Goal: Answer question/provide support: Share knowledge or assist other users

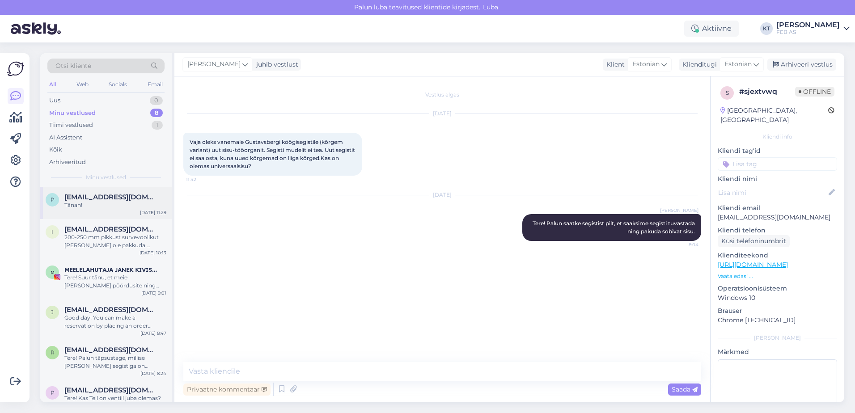
scroll to position [42, 0]
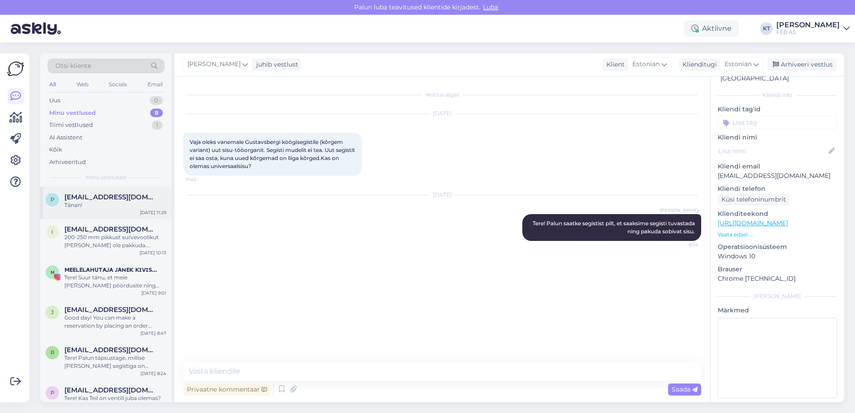
click at [62, 199] on div "p [EMAIL_ADDRESS][DOMAIN_NAME] Tänan!" at bounding box center [106, 201] width 121 height 16
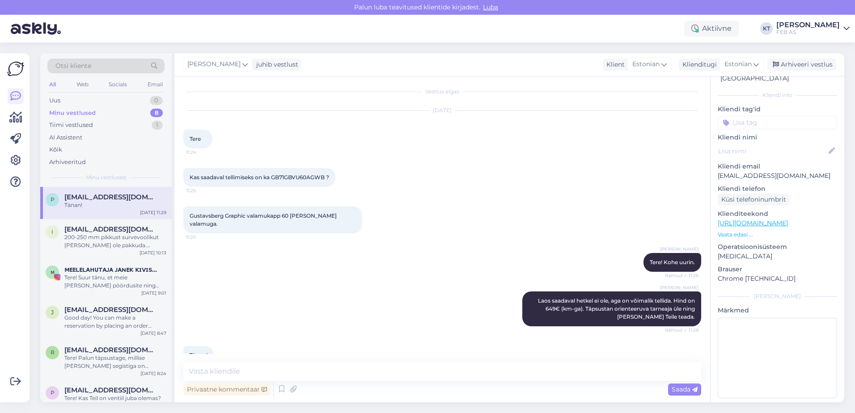
scroll to position [0, 0]
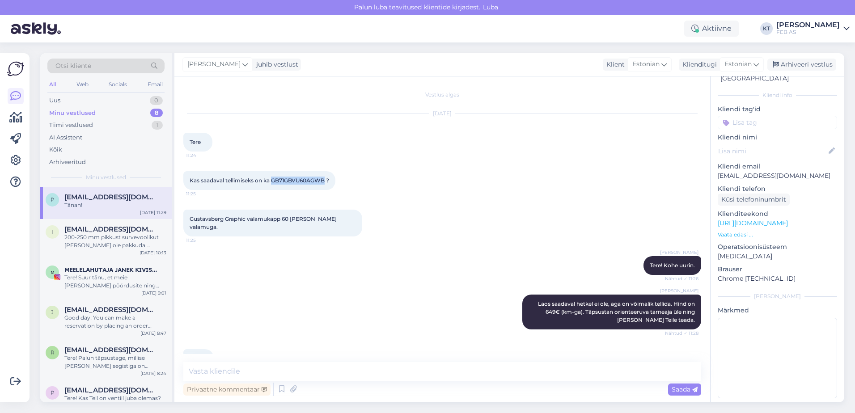
drag, startPoint x: 326, startPoint y: 183, endPoint x: 273, endPoint y: 183, distance: 53.2
click at [273, 183] on span "Kas saadaval tellimiseks on ka GB71GBVU60AGWB ?" at bounding box center [259, 180] width 139 height 7
copy span "GB71GBVU60AGWB"
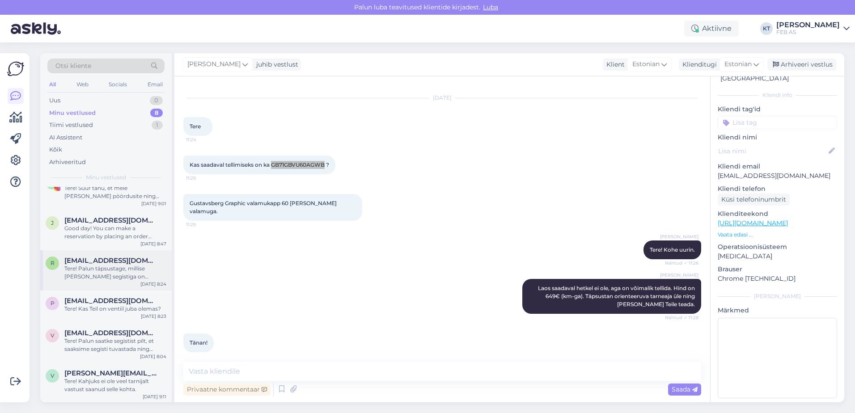
scroll to position [90, 0]
click at [99, 373] on span "[PERSON_NAME][EMAIL_ADDRESS][DOMAIN_NAME]" at bounding box center [110, 372] width 93 height 8
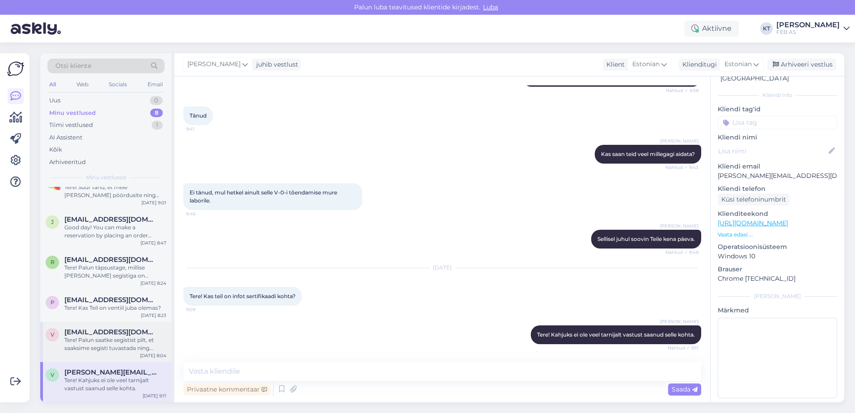
click at [96, 337] on div "Tere! Palun saatke segistist pilt, et saaksime segisti tuvastada ning pakuda so…" at bounding box center [115, 344] width 102 height 16
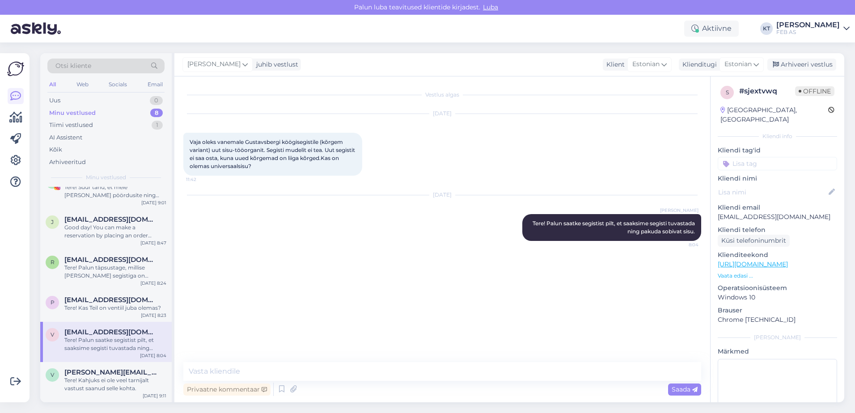
scroll to position [0, 0]
click at [810, 67] on div "Arhiveeri vestlus" at bounding box center [801, 65] width 69 height 12
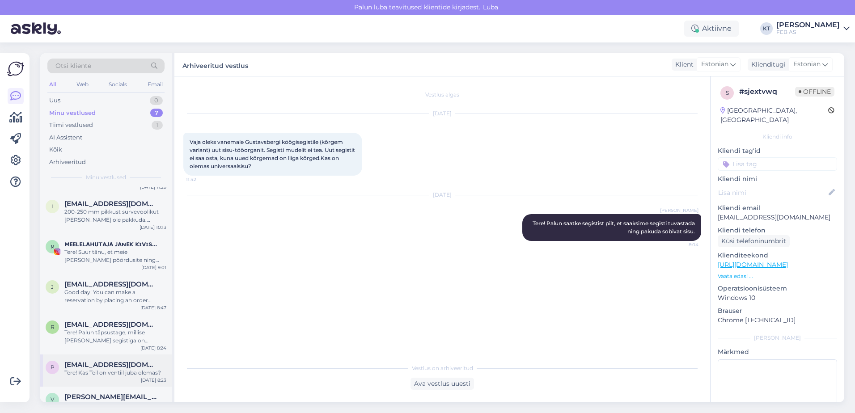
scroll to position [50, 0]
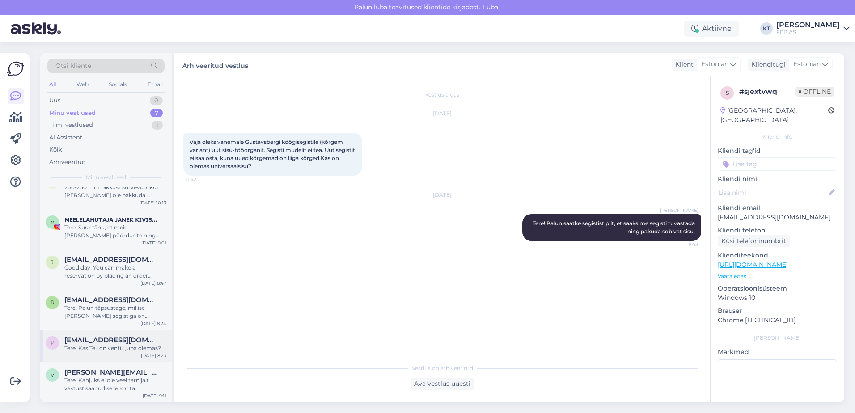
click at [111, 353] on div "p [EMAIL_ADDRESS][DOMAIN_NAME] Tere! Kas Teil on ventiil juba olemas? [DATE] 8:…" at bounding box center [105, 346] width 131 height 32
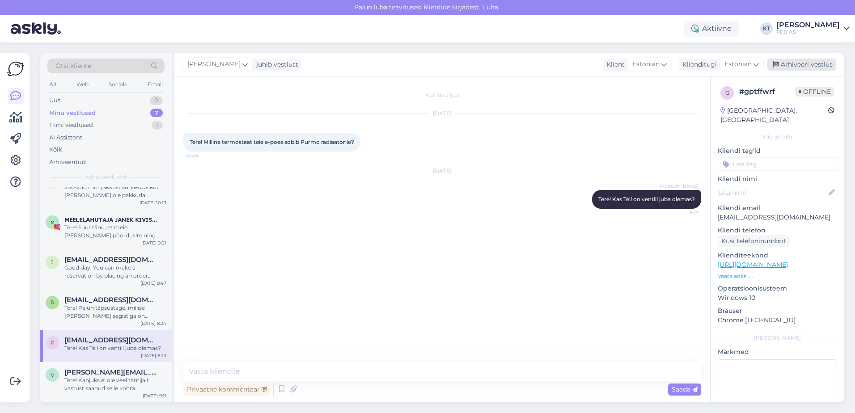
click at [810, 68] on div "Arhiveeri vestlus" at bounding box center [801, 65] width 69 height 12
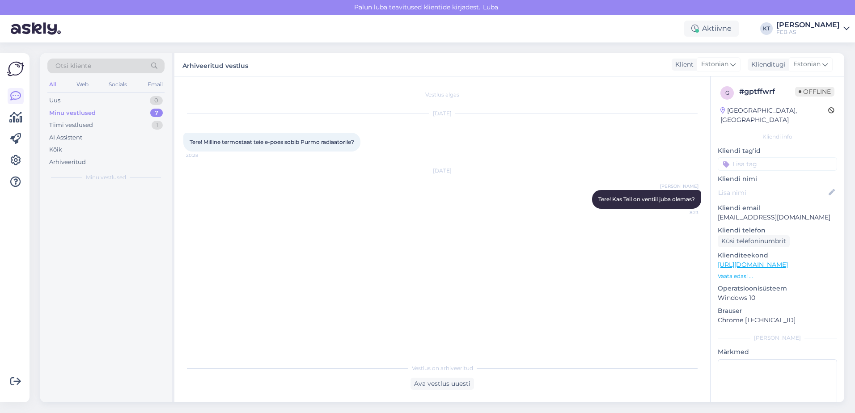
scroll to position [0, 0]
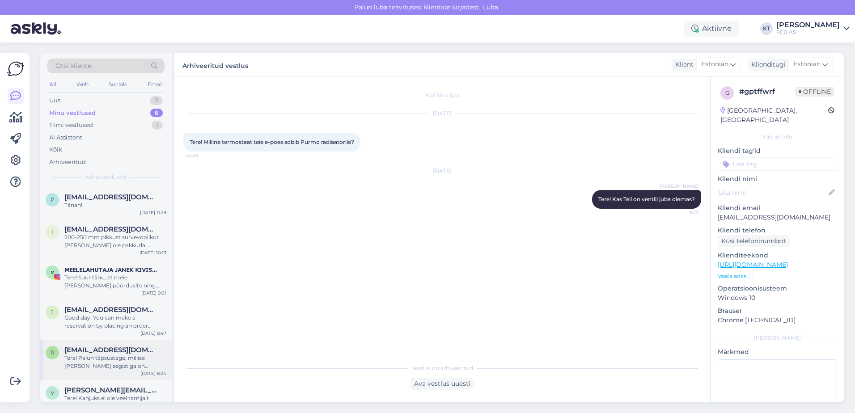
click at [96, 362] on div "Tere! Palun täpsustage, millise [PERSON_NAME] segistiga on täpsemalt tegu?" at bounding box center [115, 362] width 102 height 16
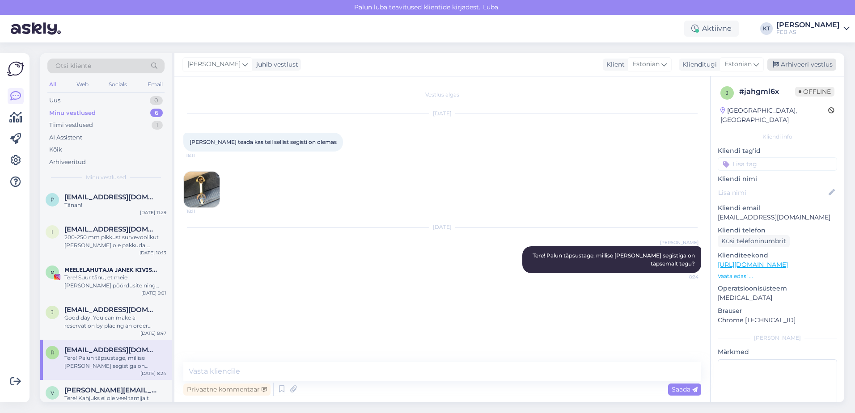
click at [816, 67] on div "Arhiveeri vestlus" at bounding box center [801, 65] width 69 height 12
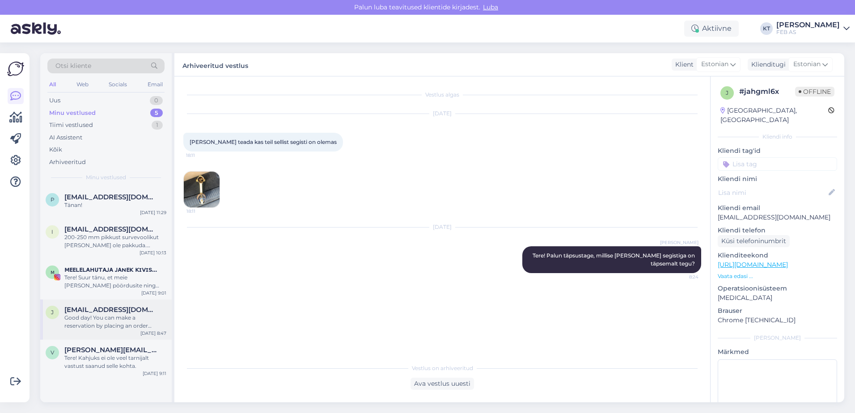
click at [107, 326] on div "Good day! You can make a reservation by placing an order through the online sto…" at bounding box center [115, 322] width 102 height 16
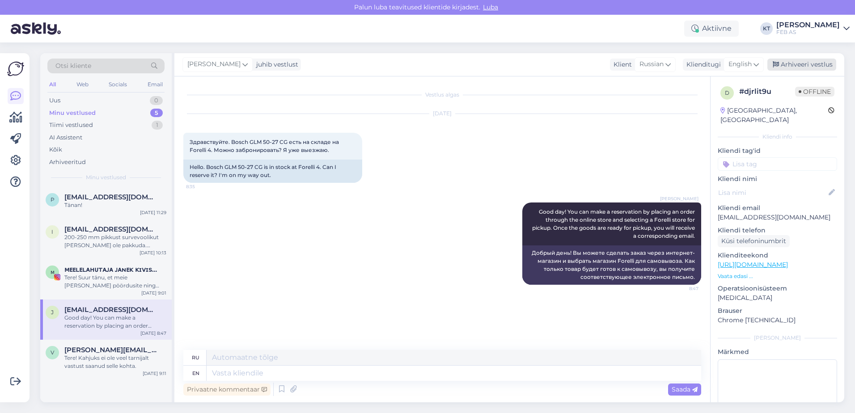
click at [815, 61] on div "Arhiveeri vestlus" at bounding box center [801, 65] width 69 height 12
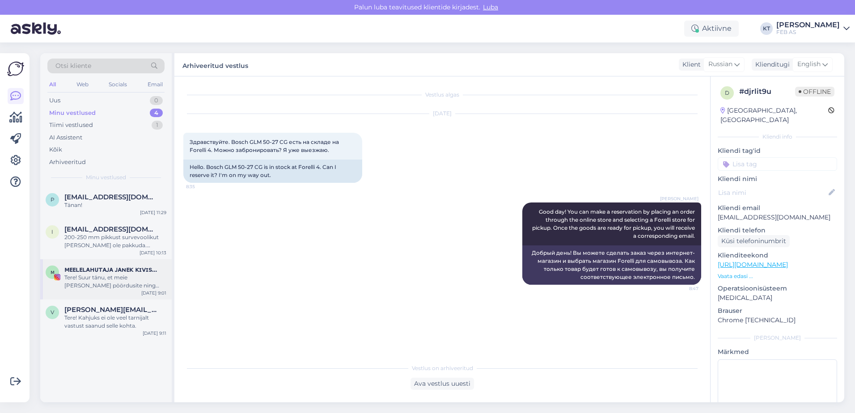
click at [79, 279] on div "Tere! Suur tänu, et meie [PERSON_NAME] pöördusite ning oma ideed jagasite! Meil…" at bounding box center [115, 282] width 102 height 16
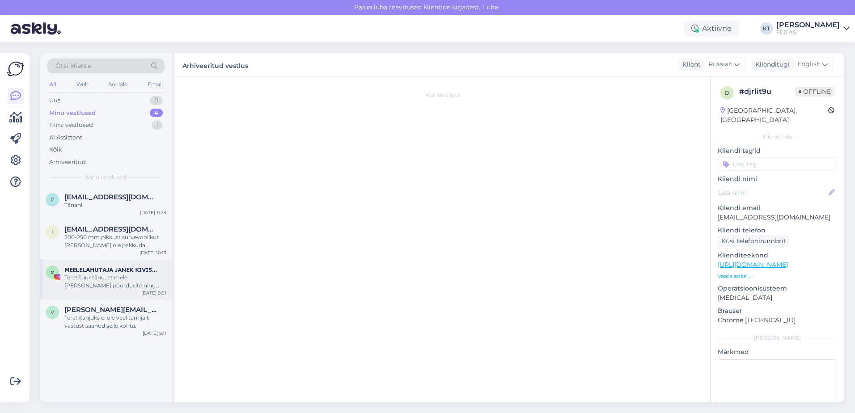
scroll to position [90, 0]
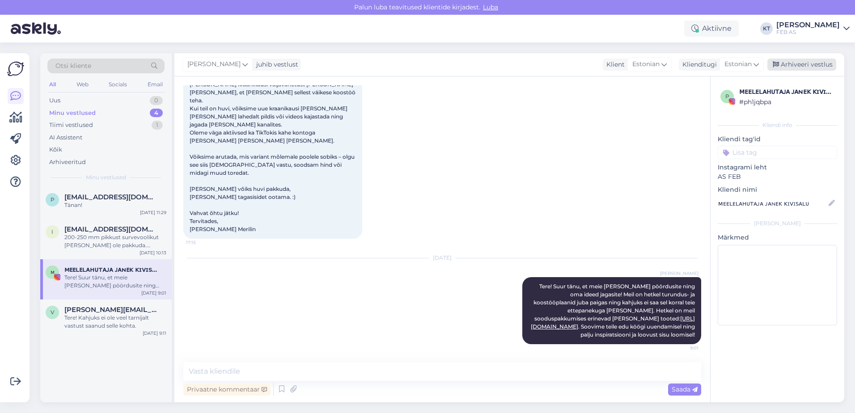
click at [801, 65] on div "Arhiveeri vestlus" at bounding box center [801, 65] width 69 height 12
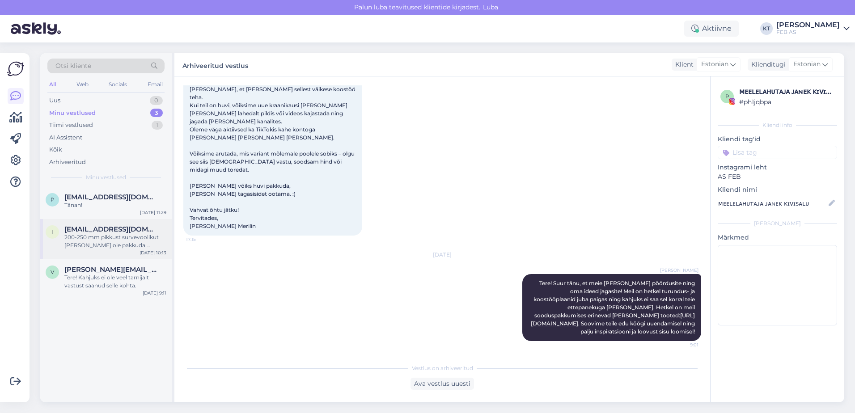
click at [78, 248] on div "200-250 mm pikkust survevoolikut [PERSON_NAME] ole pakkuda. Pakkuda oleks 300 m…" at bounding box center [115, 241] width 102 height 16
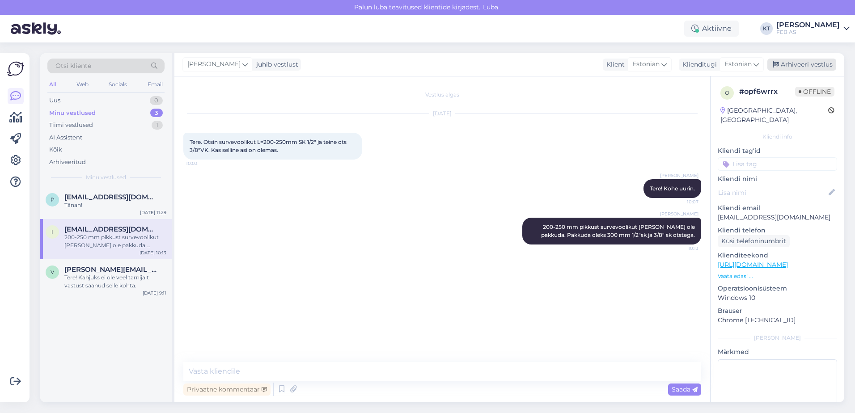
click at [809, 65] on div "Arhiveeri vestlus" at bounding box center [801, 65] width 69 height 12
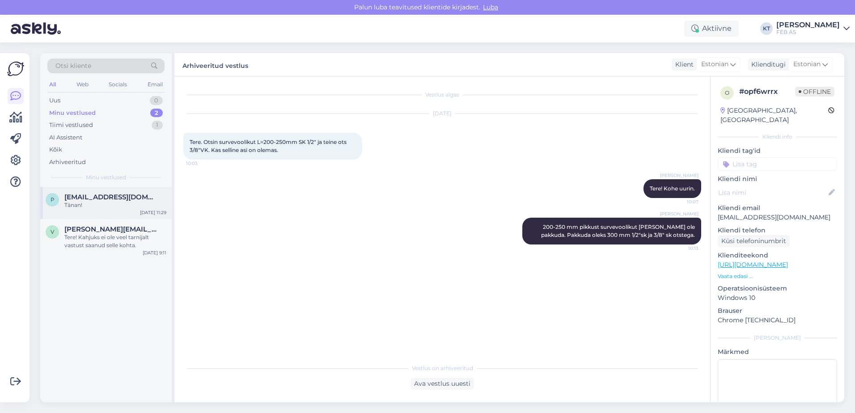
click at [107, 206] on div "Tänan!" at bounding box center [115, 205] width 102 height 8
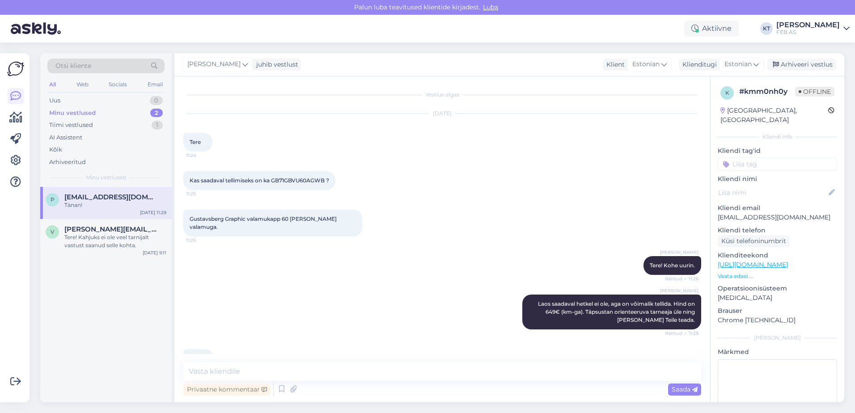
scroll to position [16, 0]
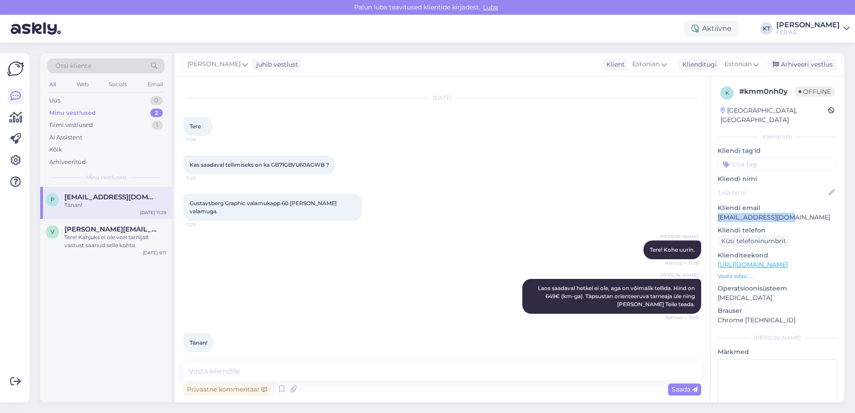
drag, startPoint x: 781, startPoint y: 209, endPoint x: 718, endPoint y: 208, distance: 63.5
click at [718, 213] on p "[EMAIL_ADDRESS][DOMAIN_NAME]" at bounding box center [776, 217] width 119 height 9
copy p "[EMAIL_ADDRESS][DOMAIN_NAME]"
click at [476, 372] on textarea at bounding box center [442, 371] width 518 height 19
type textarea "Toote orienteeruv tarneaeg on 5 nädalat."
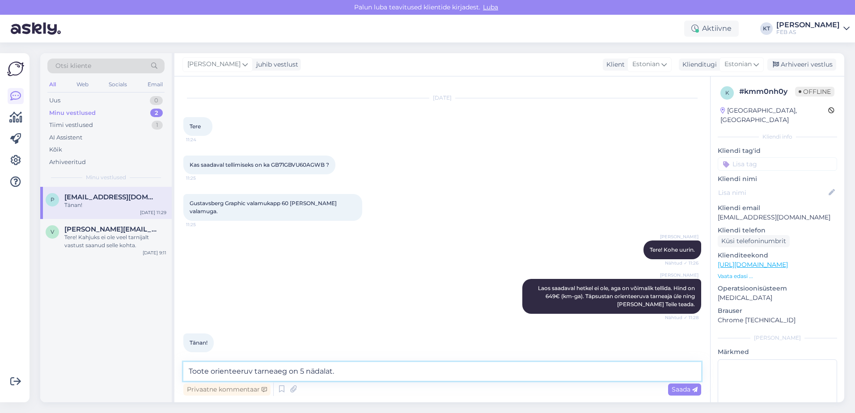
click at [350, 371] on textarea "Toote orienteeruv tarneaeg on 5 nädalat." at bounding box center [442, 371] width 518 height 19
click at [348, 370] on textarea "Toote orienteeruv tarneaeg on 5 nädalat." at bounding box center [442, 371] width 518 height 19
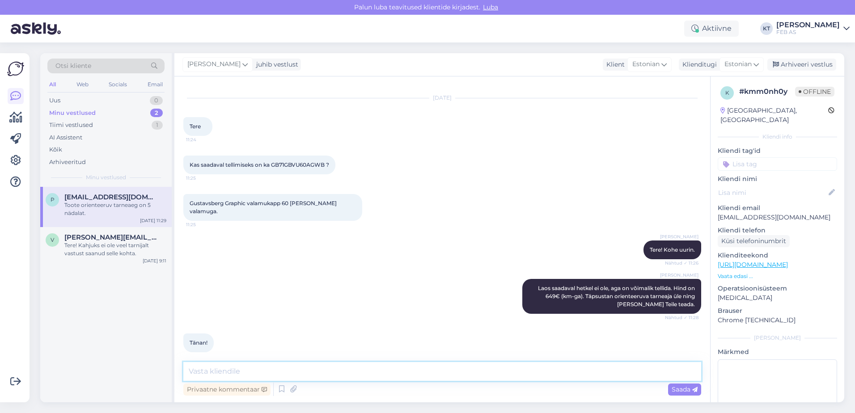
scroll to position [54, 0]
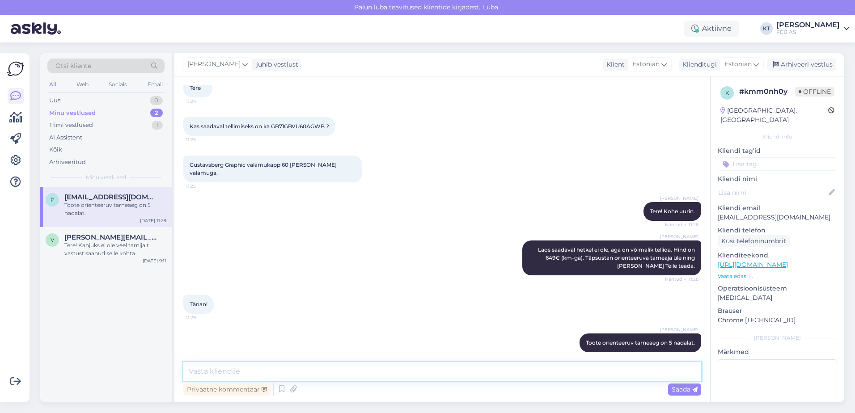
click at [362, 372] on textarea at bounding box center [442, 371] width 518 height 19
type textarea "Kas sooviksite tellida?"
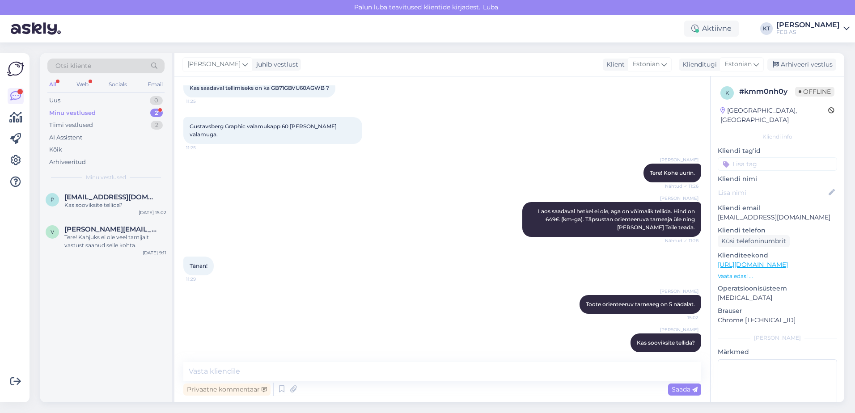
click at [101, 115] on div "Minu vestlused 2" at bounding box center [105, 113] width 117 height 13
click at [89, 194] on span "[EMAIL_ADDRESS][DOMAIN_NAME]" at bounding box center [110, 197] width 93 height 8
click at [77, 125] on div "Tiimi vestlused" at bounding box center [71, 125] width 44 height 9
click at [82, 205] on div "Seejärel saan müügimehel lasta Teile koostada tellimuskinnituse" at bounding box center [115, 209] width 102 height 16
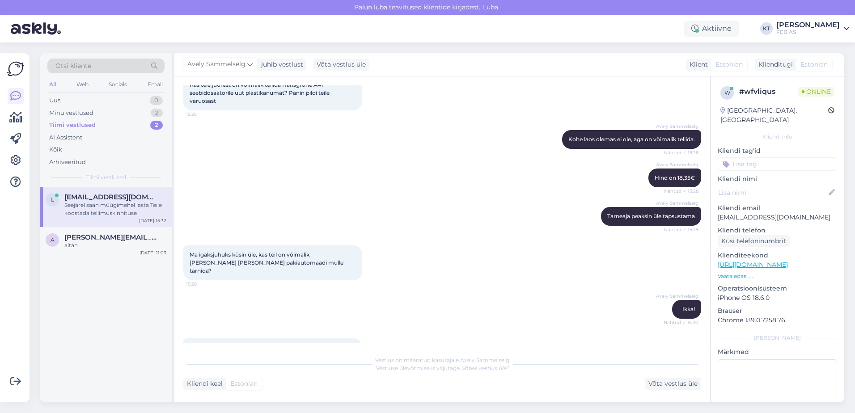
scroll to position [228, 0]
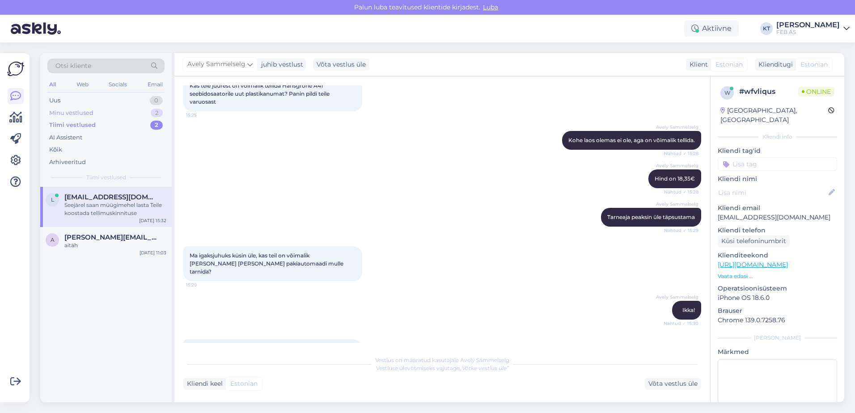
click at [64, 111] on div "Minu vestlused" at bounding box center [71, 113] width 44 height 9
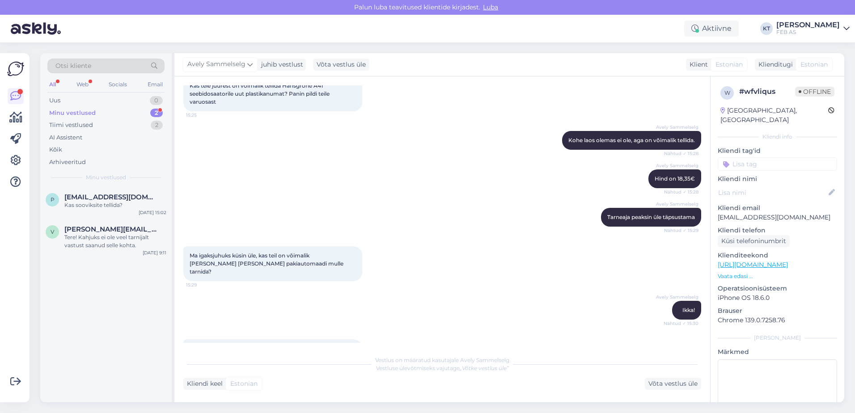
scroll to position [888, 0]
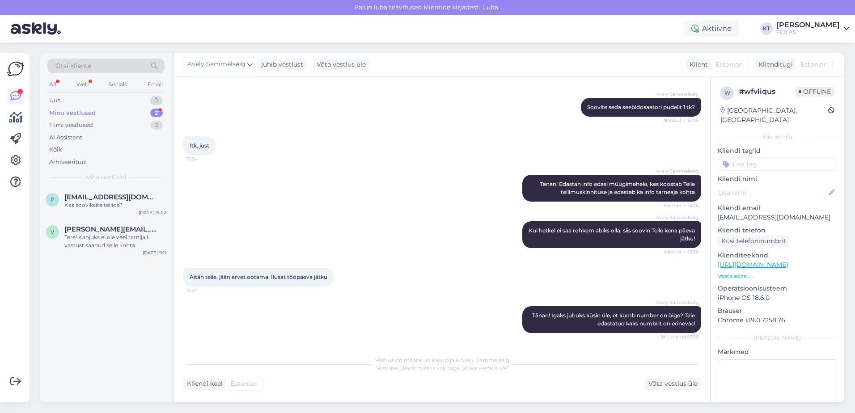
click at [78, 111] on div "Minu vestlused" at bounding box center [72, 113] width 46 height 9
